Goal: Task Accomplishment & Management: Complete application form

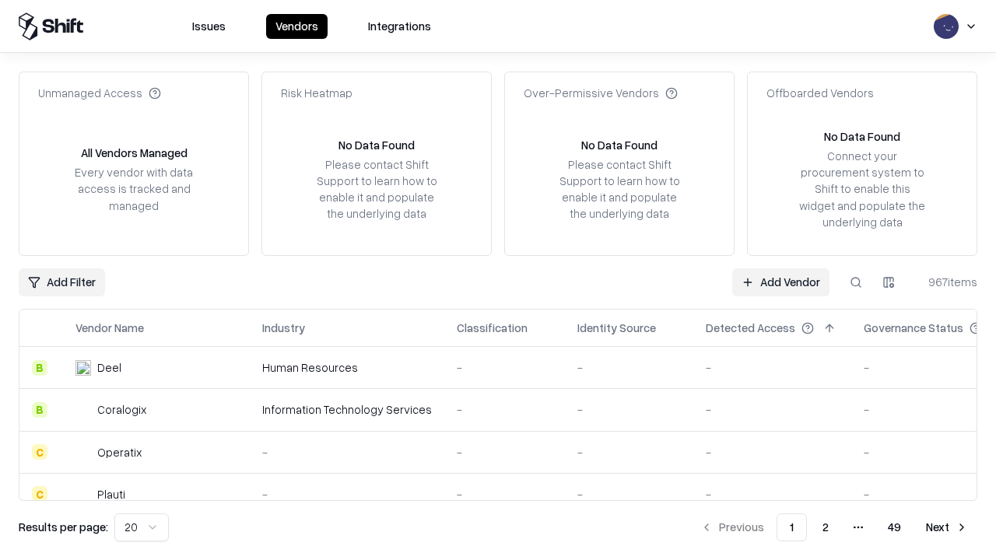
click at [780, 282] on link "Add Vendor" at bounding box center [780, 282] width 97 height 28
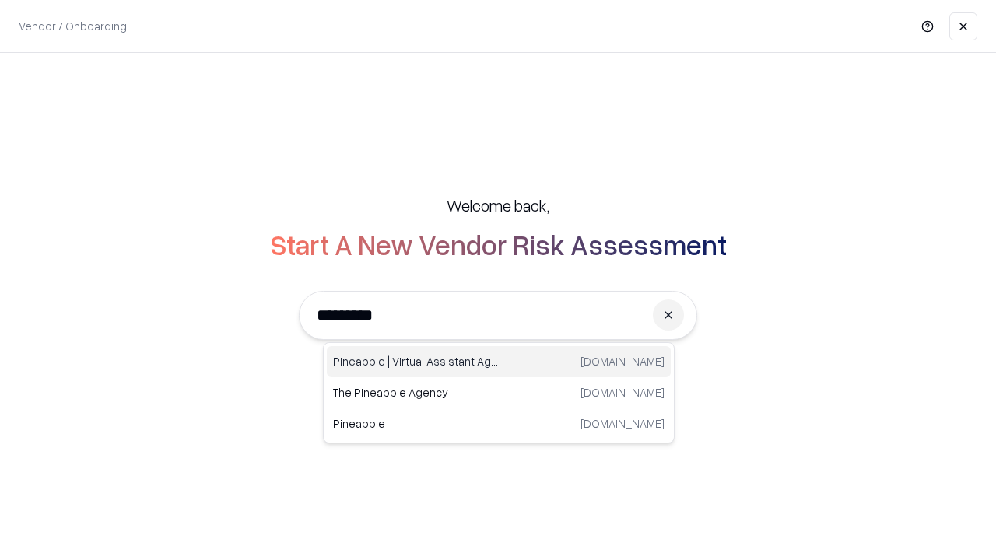
click at [499, 362] on div "Pineapple | Virtual Assistant Agency [DOMAIN_NAME]" at bounding box center [499, 361] width 344 height 31
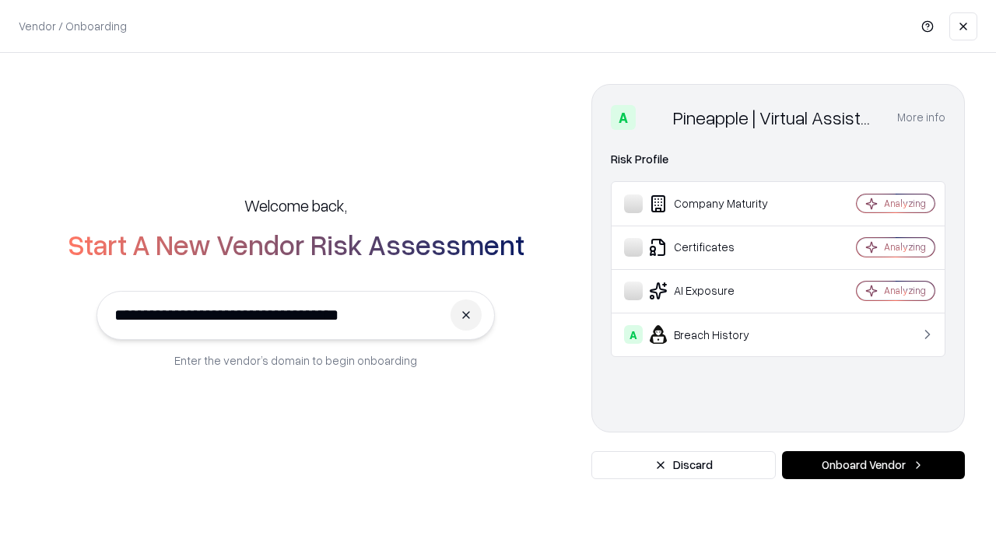
type input "**********"
click at [873, 465] on button "Onboard Vendor" at bounding box center [873, 465] width 183 height 28
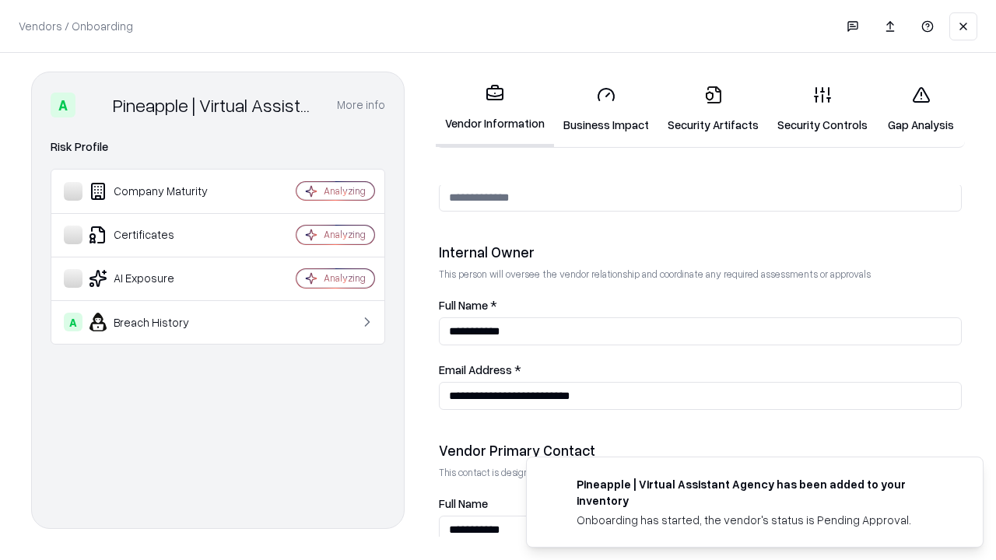
scroll to position [806, 0]
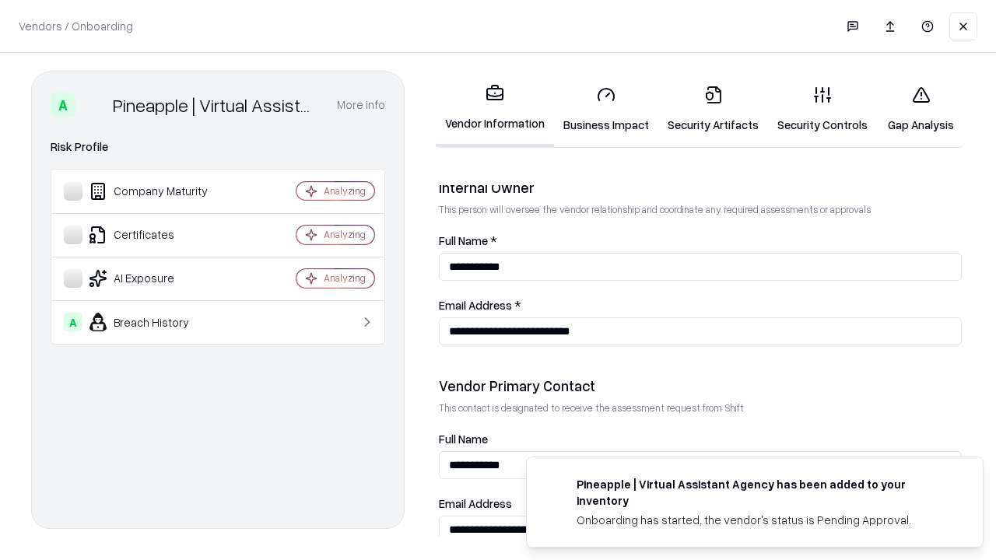
click at [606, 109] on link "Business Impact" at bounding box center [606, 109] width 104 height 72
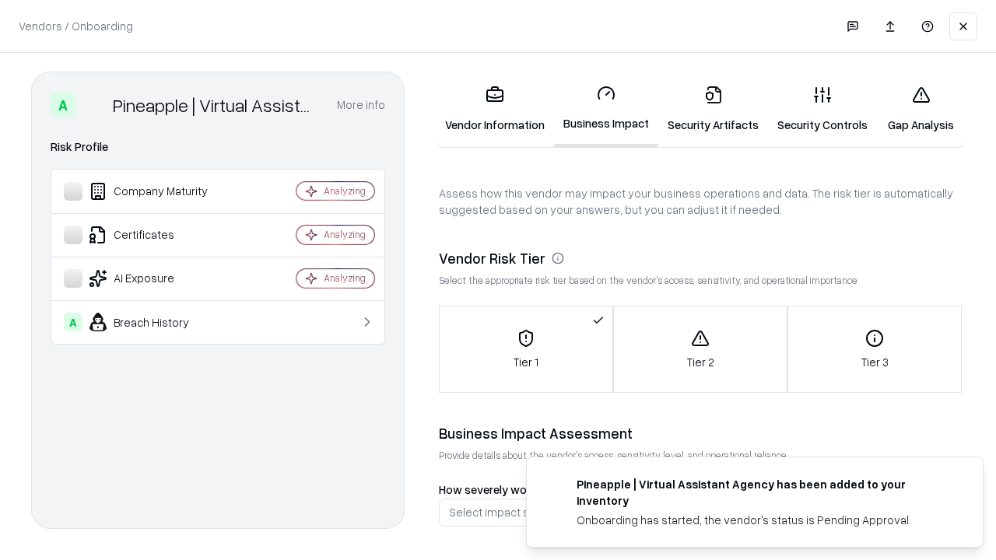
click at [713, 109] on link "Security Artifacts" at bounding box center [713, 109] width 110 height 72
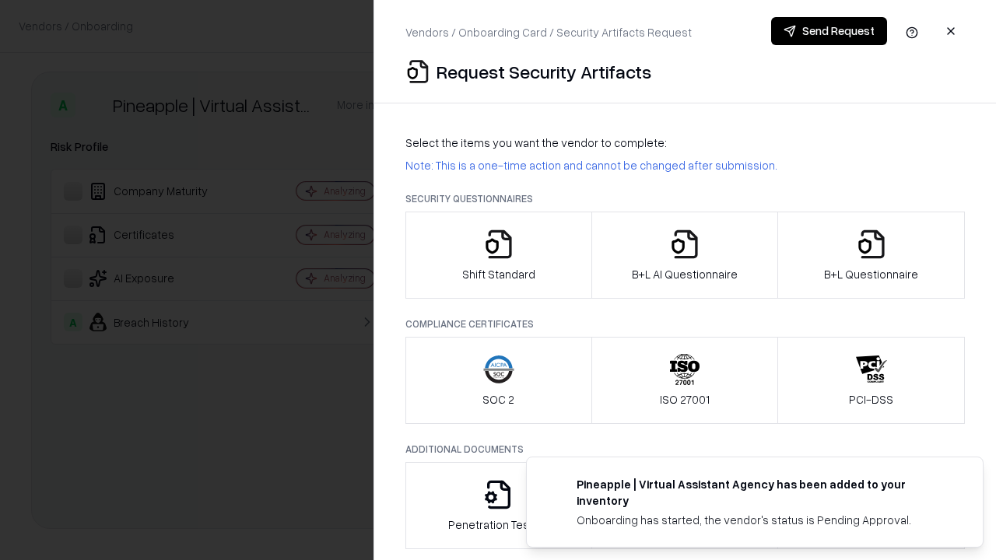
click at [498, 255] on icon "button" at bounding box center [498, 244] width 31 height 31
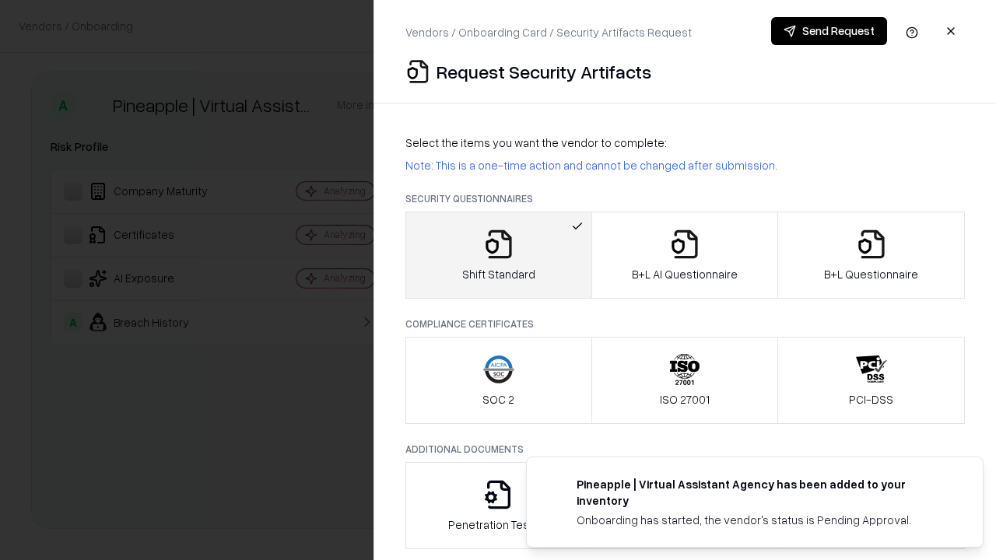
click at [828, 31] on button "Send Request" at bounding box center [829, 31] width 116 height 28
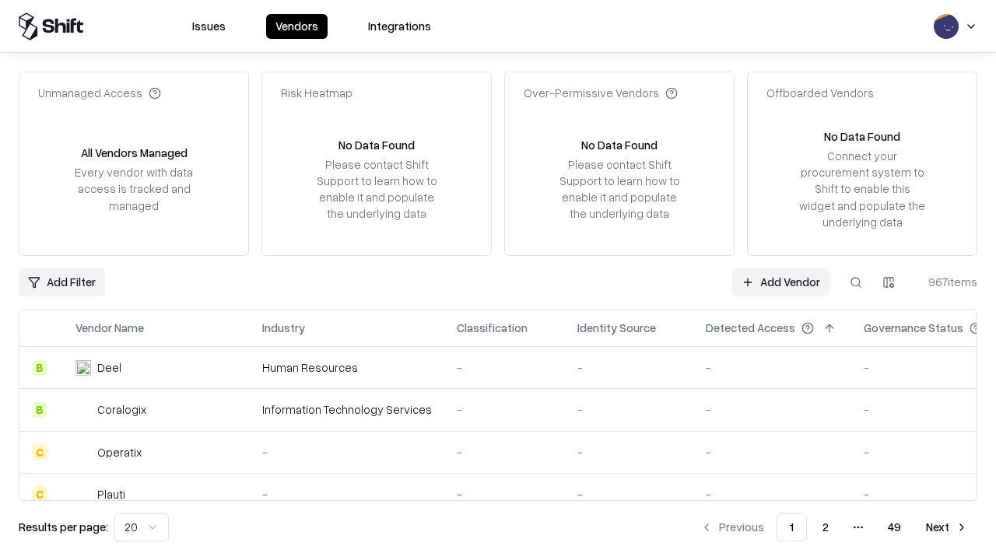
click at [856, 282] on button at bounding box center [856, 282] width 28 height 28
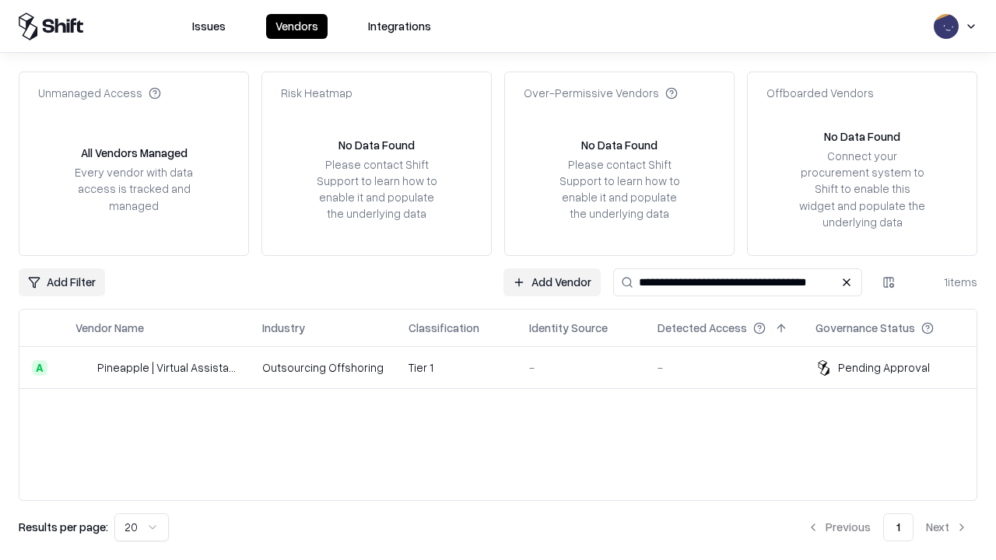
type input "**********"
click at [507, 367] on td "Tier 1" at bounding box center [456, 368] width 121 height 42
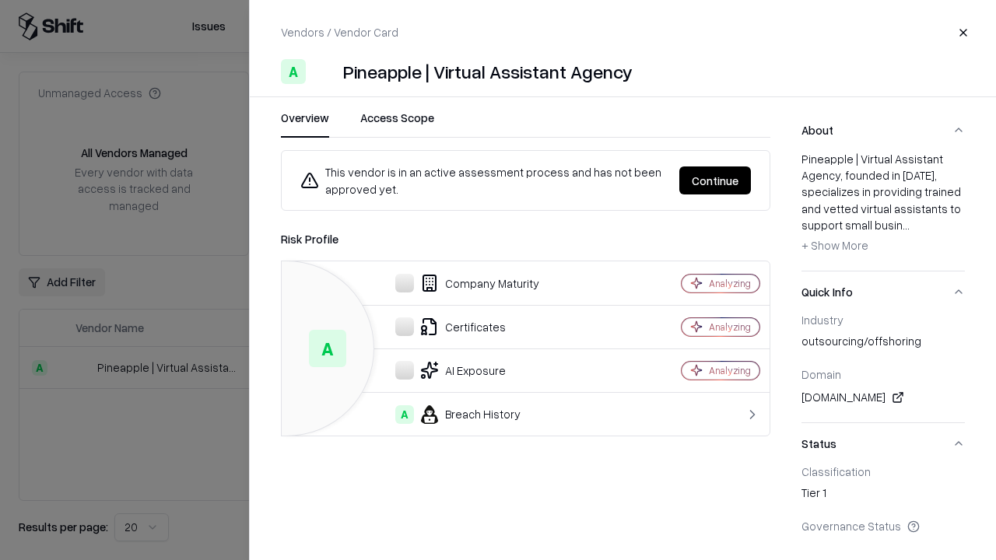
click at [715, 180] on button "Continue" at bounding box center [715, 180] width 72 height 28
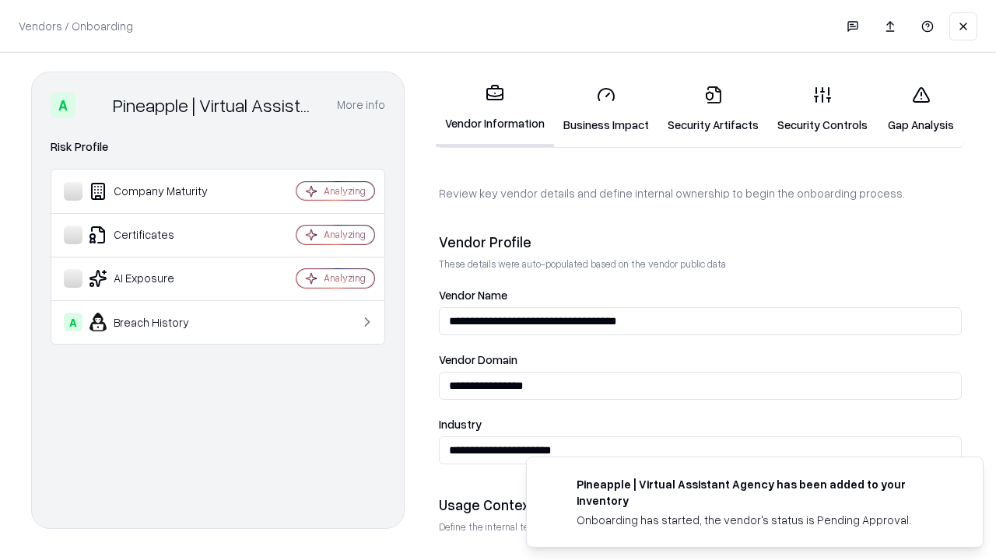
click at [713, 109] on link "Security Artifacts" at bounding box center [713, 109] width 110 height 72
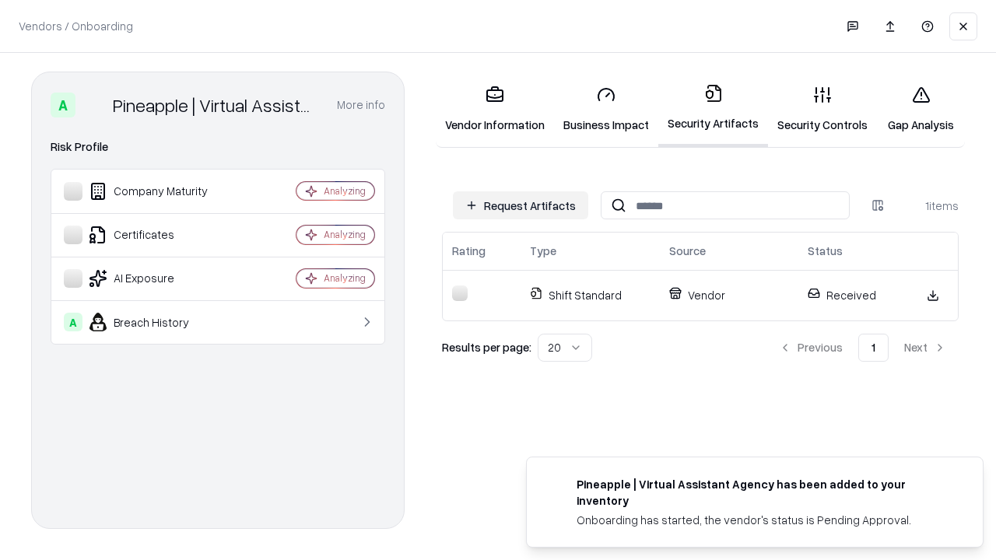
click at [822, 109] on link "Security Controls" at bounding box center [822, 109] width 109 height 72
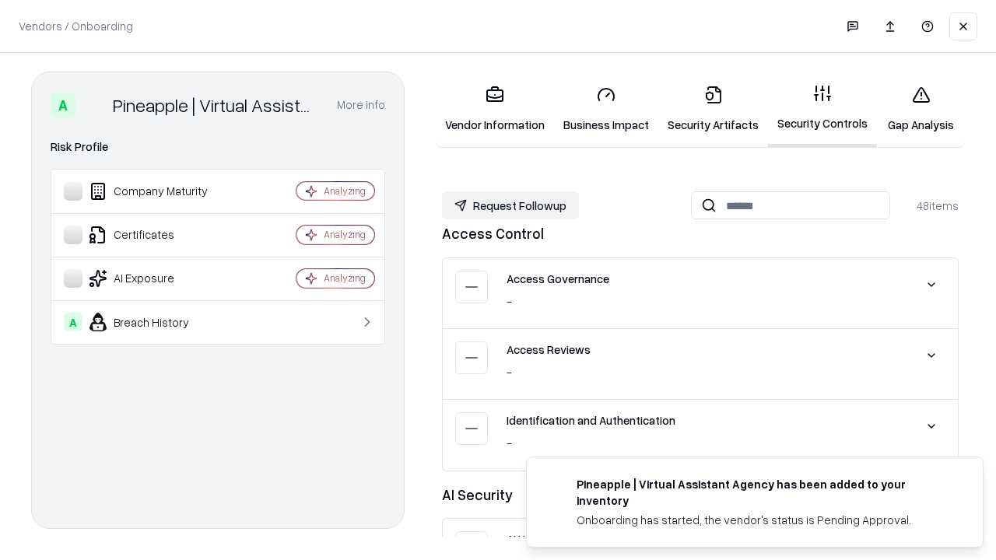
click at [510, 205] on button "Request Followup" at bounding box center [510, 205] width 137 height 28
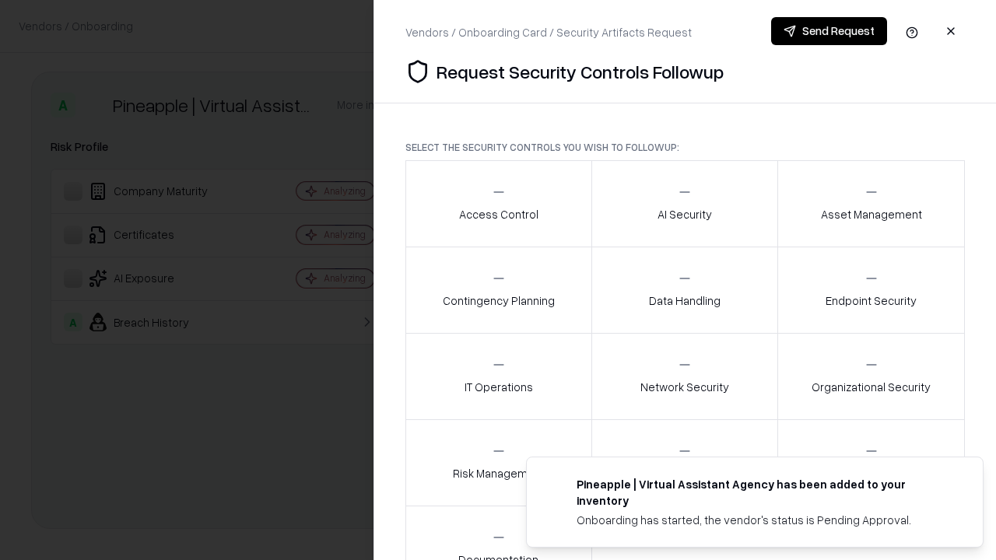
click at [498, 204] on div "Access Control" at bounding box center [498, 203] width 79 height 38
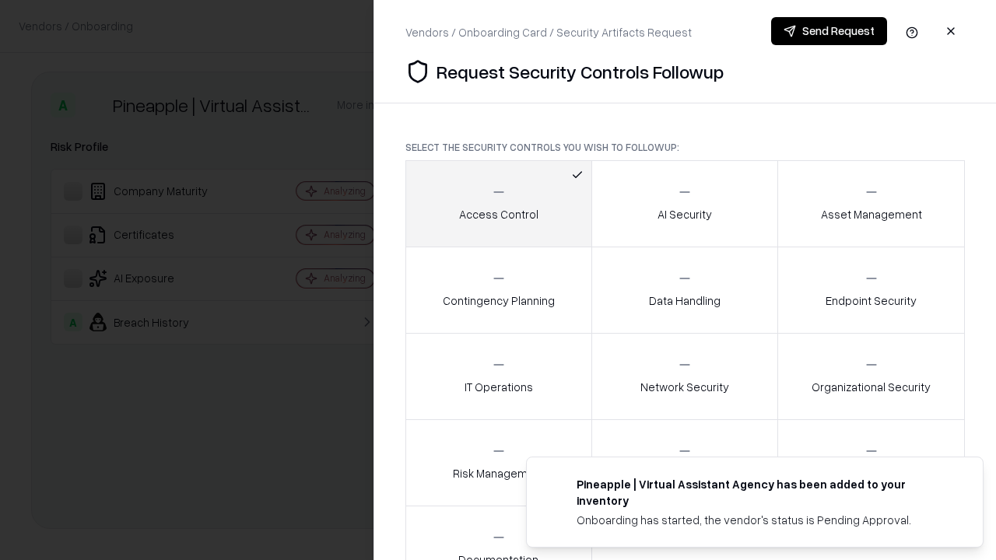
click at [828, 31] on button "Send Request" at bounding box center [829, 31] width 116 height 28
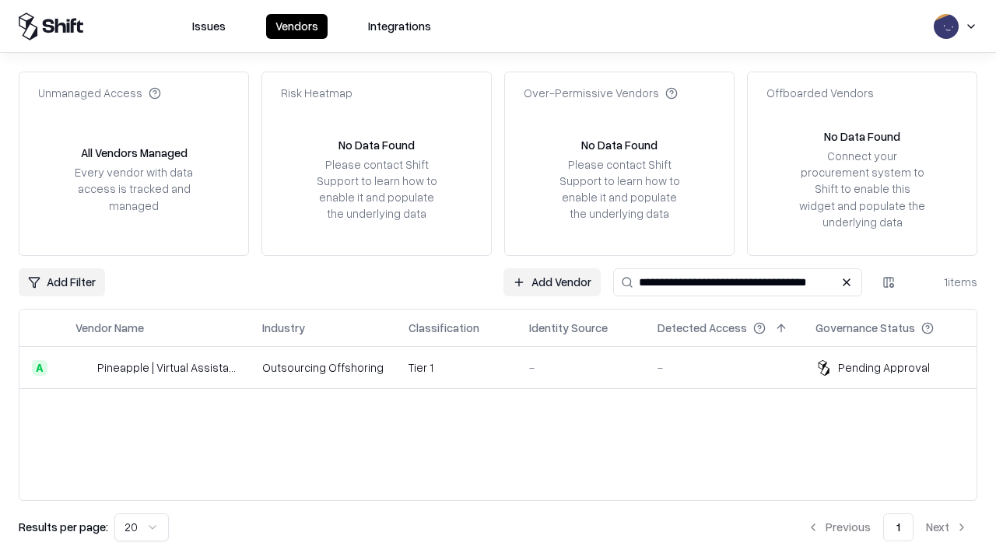
type input "**********"
click at [507, 367] on td "Tier 1" at bounding box center [456, 368] width 121 height 42
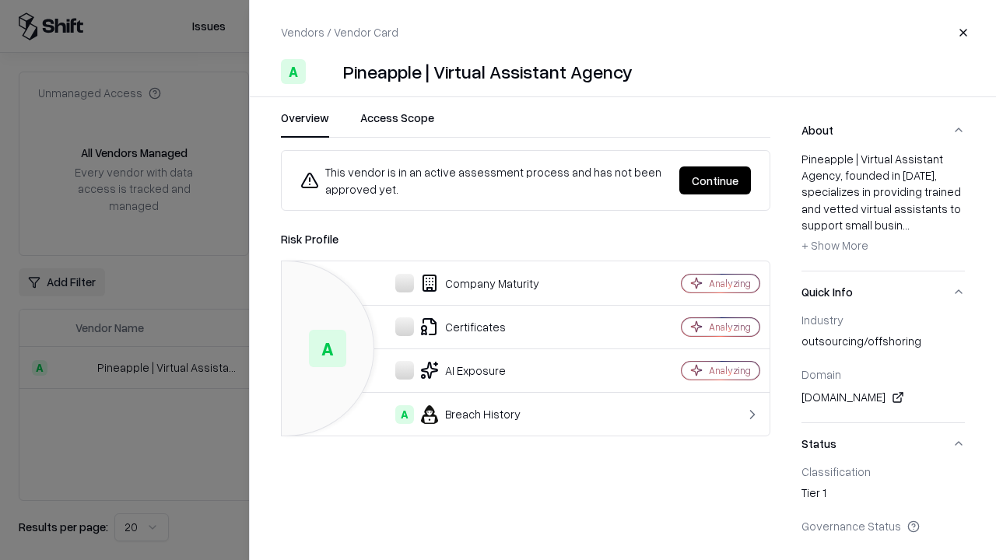
click at [715, 180] on button "Continue" at bounding box center [715, 180] width 72 height 28
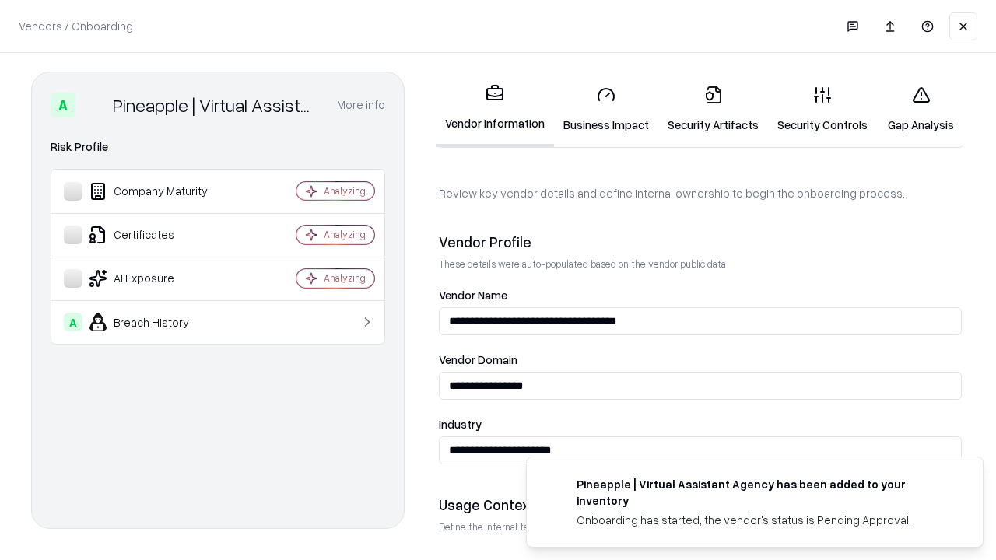
click at [920, 109] on link "Gap Analysis" at bounding box center [921, 109] width 88 height 72
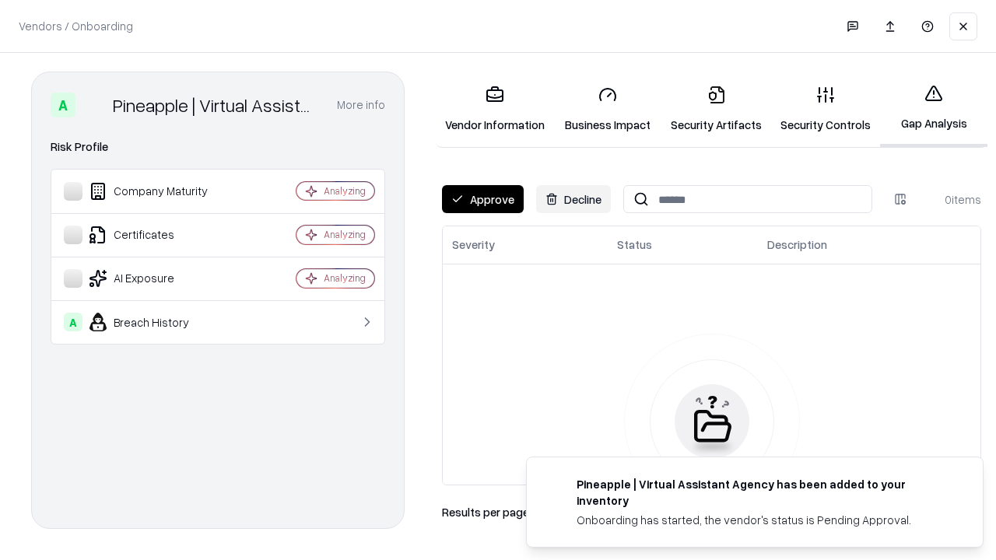
click at [482, 199] on button "Approve" at bounding box center [483, 199] width 82 height 28
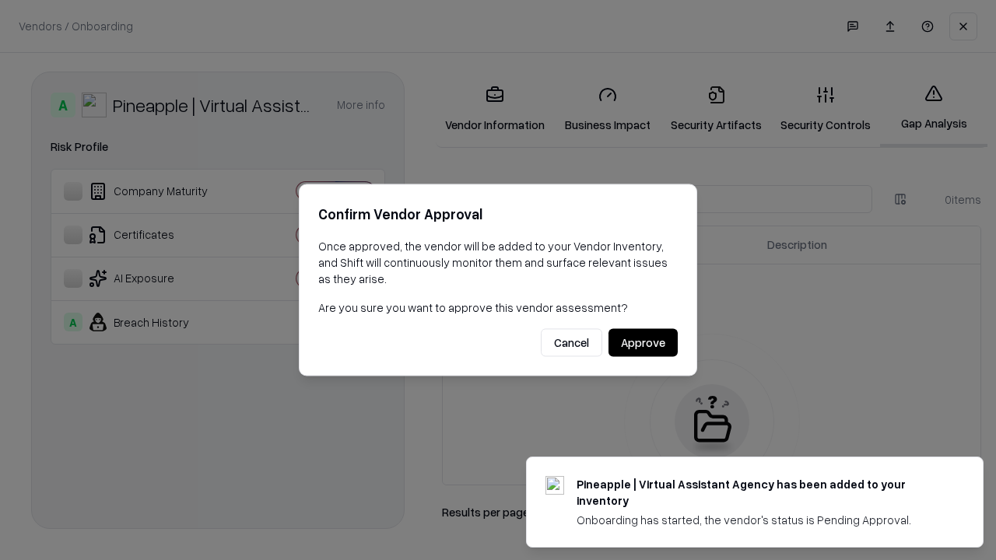
click at [643, 342] on button "Approve" at bounding box center [642, 343] width 69 height 28
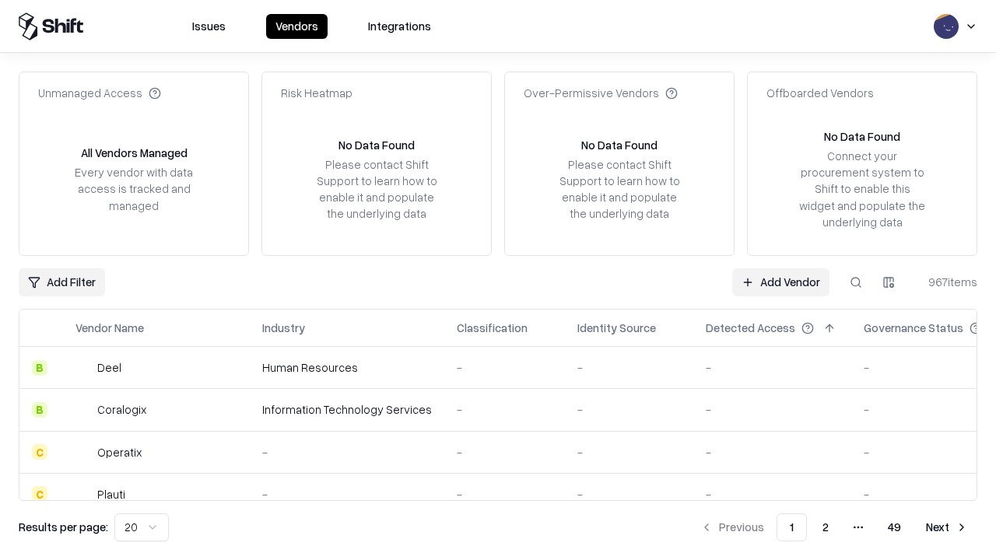
type input "**********"
click at [780, 282] on link "Add Vendor" at bounding box center [780, 282] width 97 height 28
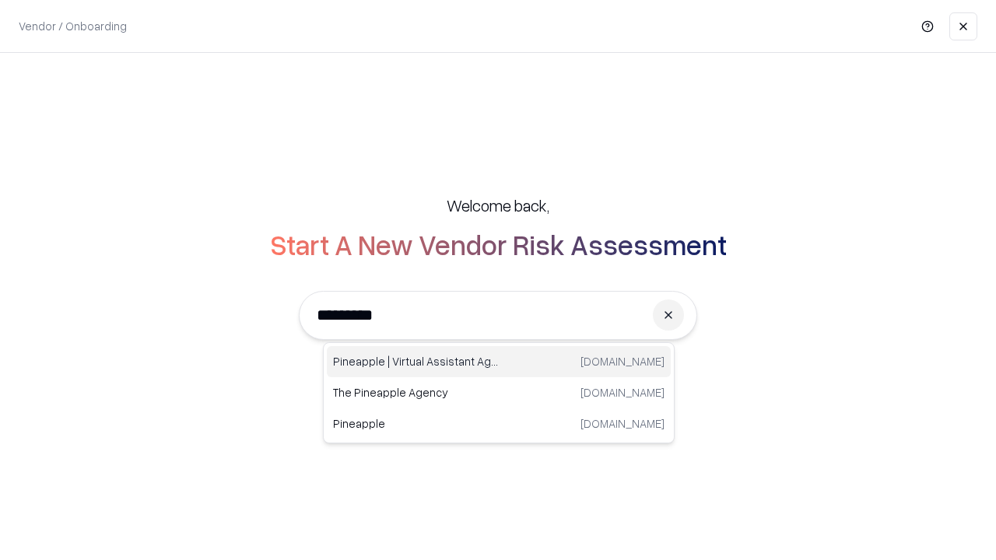
click at [499, 362] on div "Pineapple | Virtual Assistant Agency [DOMAIN_NAME]" at bounding box center [499, 361] width 344 height 31
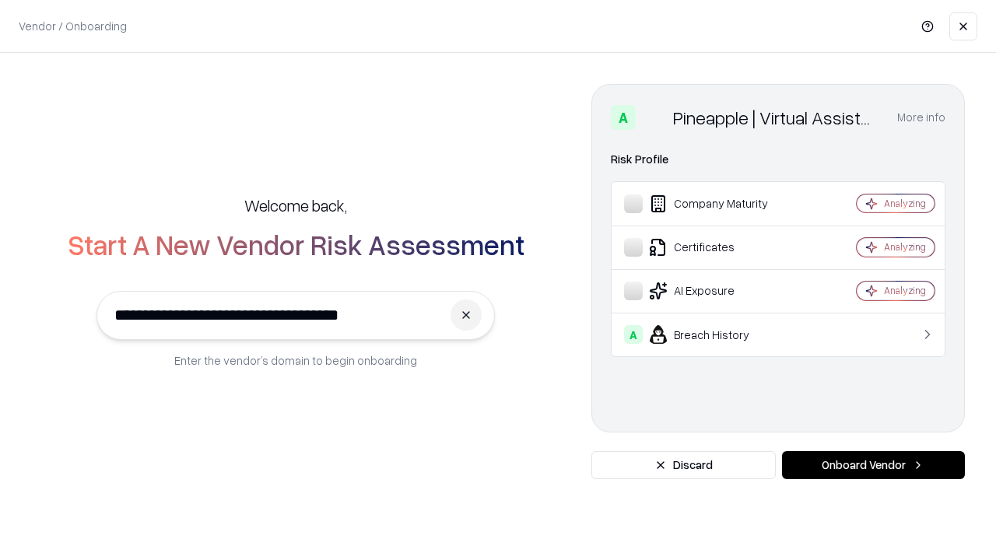
type input "**********"
click at [873, 465] on button "Onboard Vendor" at bounding box center [873, 465] width 183 height 28
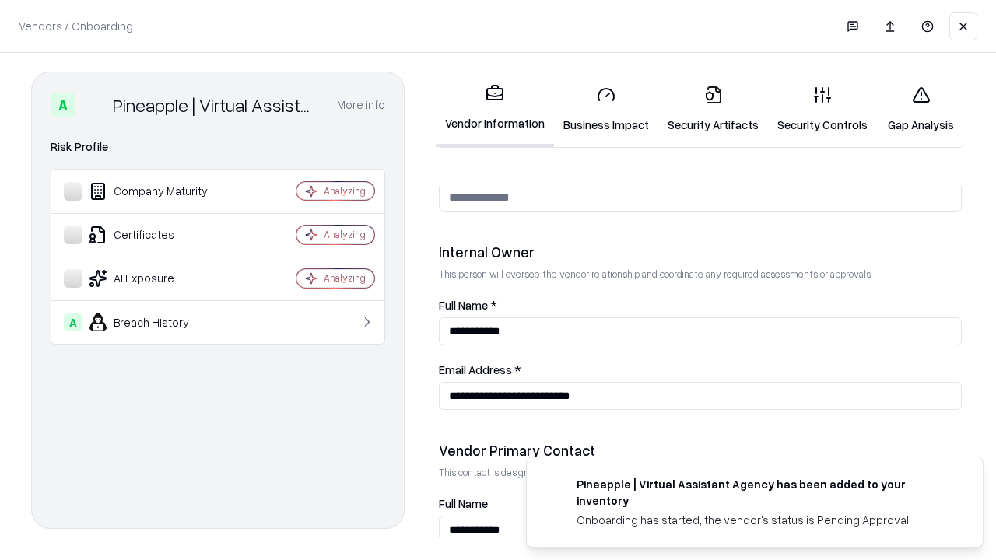
scroll to position [806, 0]
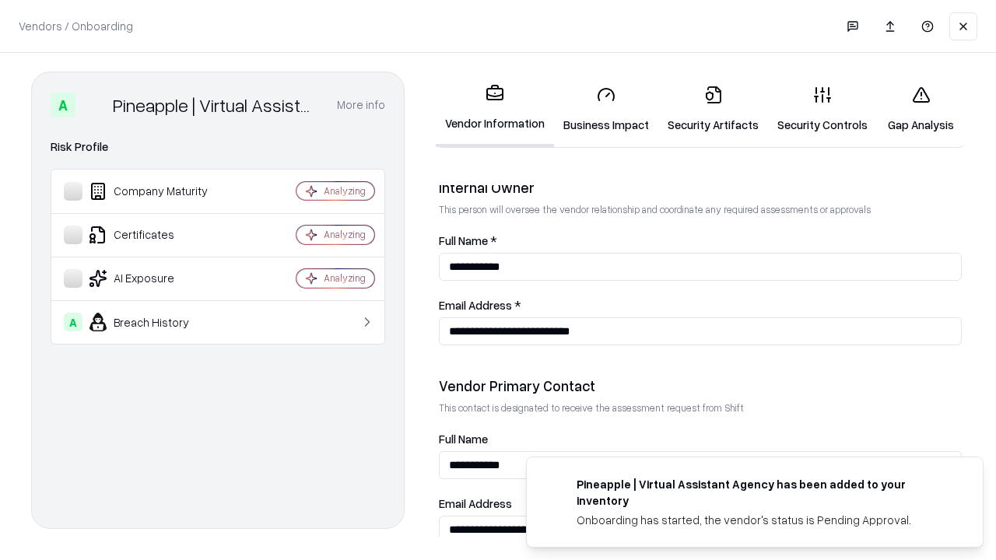
click at [920, 109] on link "Gap Analysis" at bounding box center [921, 109] width 88 height 72
